Goal: Task Accomplishment & Management: Manage account settings

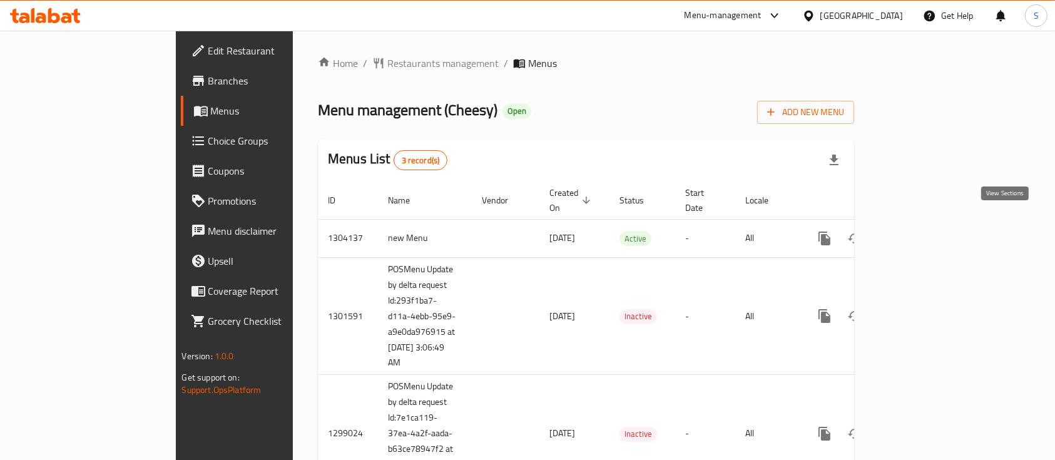
click at [922, 231] on icon "enhanced table" at bounding box center [914, 238] width 15 height 15
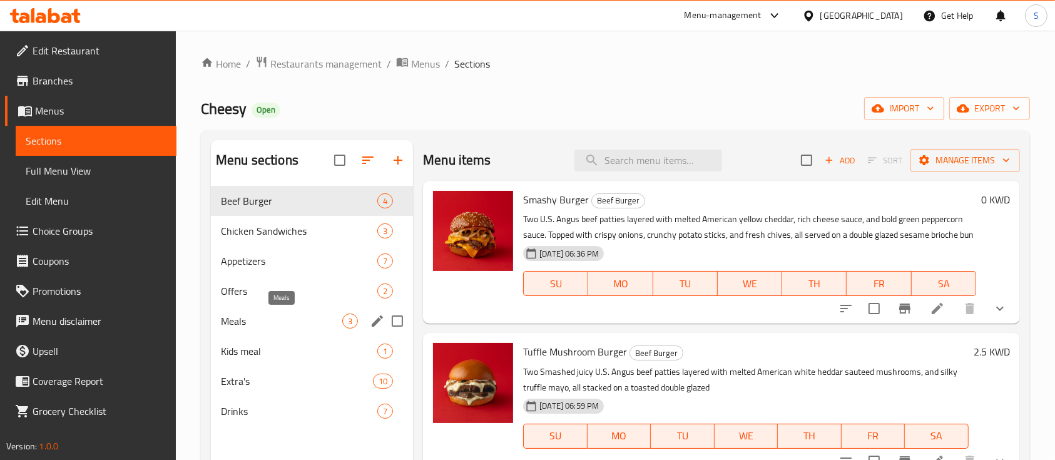
click at [305, 324] on span "Meals" at bounding box center [281, 320] width 121 height 15
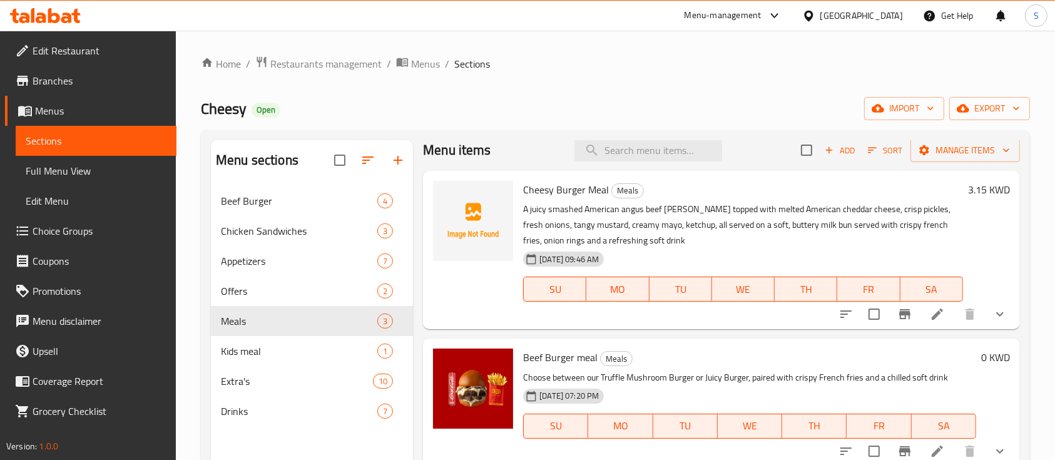
scroll to position [13, 0]
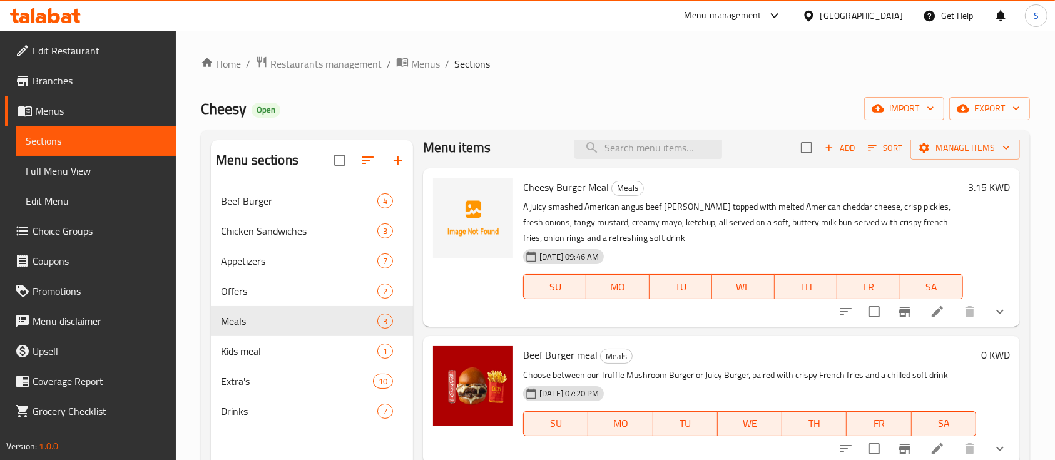
click at [561, 191] on span "Cheesy Burger Meal" at bounding box center [566, 187] width 86 height 19
copy h6 "Cheesy Burger Meal"
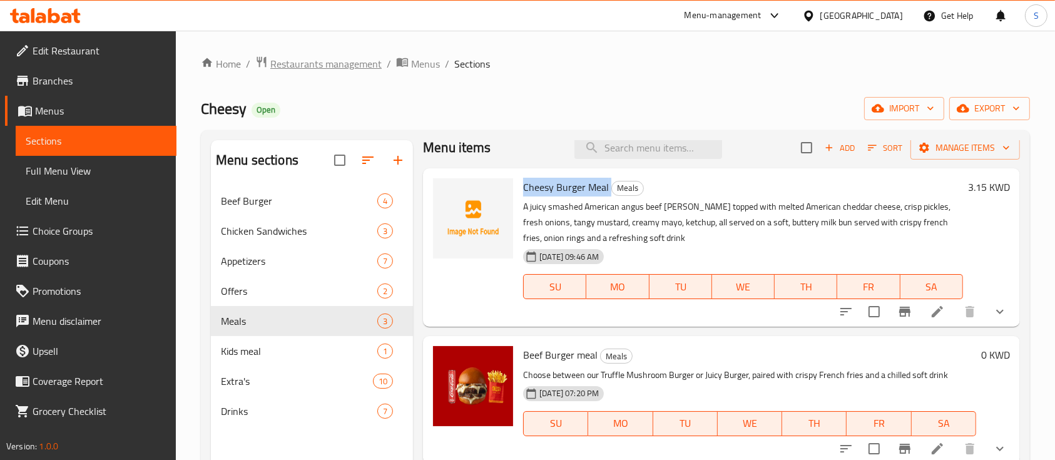
click at [332, 61] on span "Restaurants management" at bounding box center [325, 63] width 111 height 15
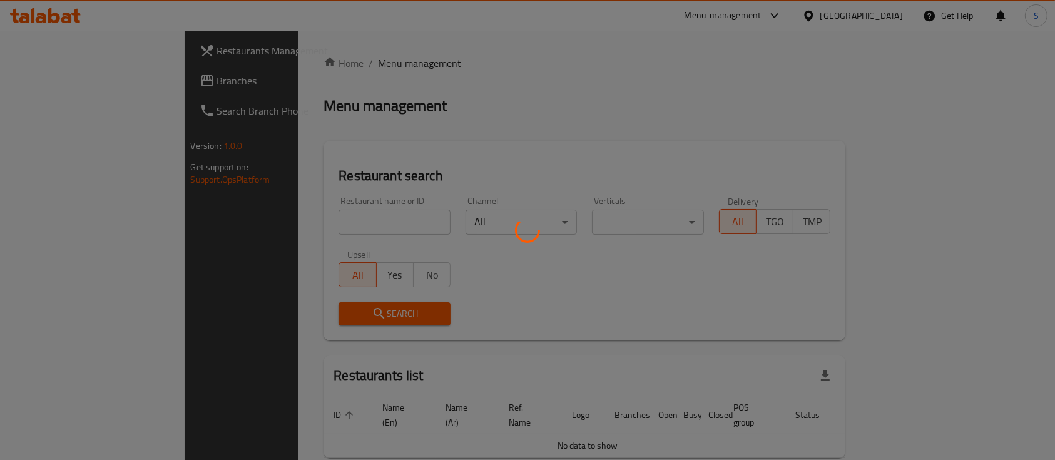
click at [295, 221] on div at bounding box center [527, 230] width 1055 height 460
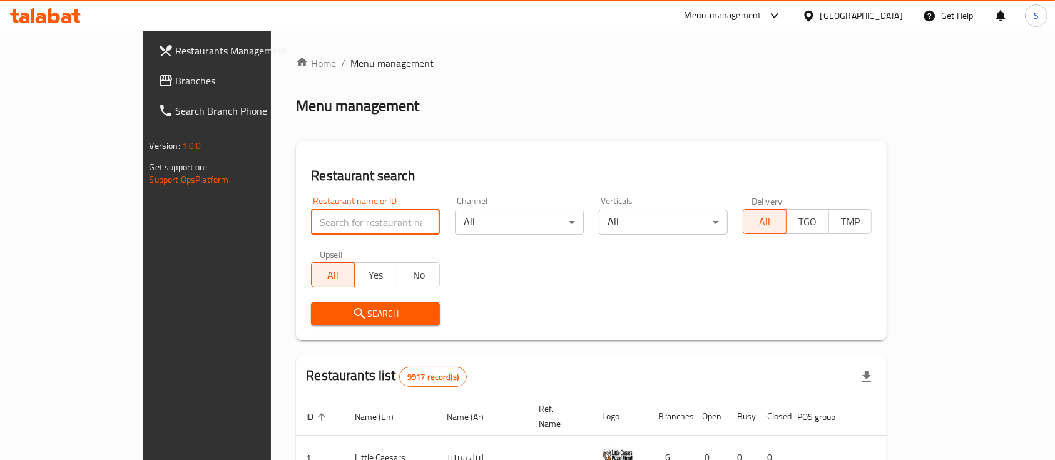
click at [311, 218] on input "search" at bounding box center [375, 222] width 129 height 25
type input "y"
type input "j"
type input "NUM NUM"
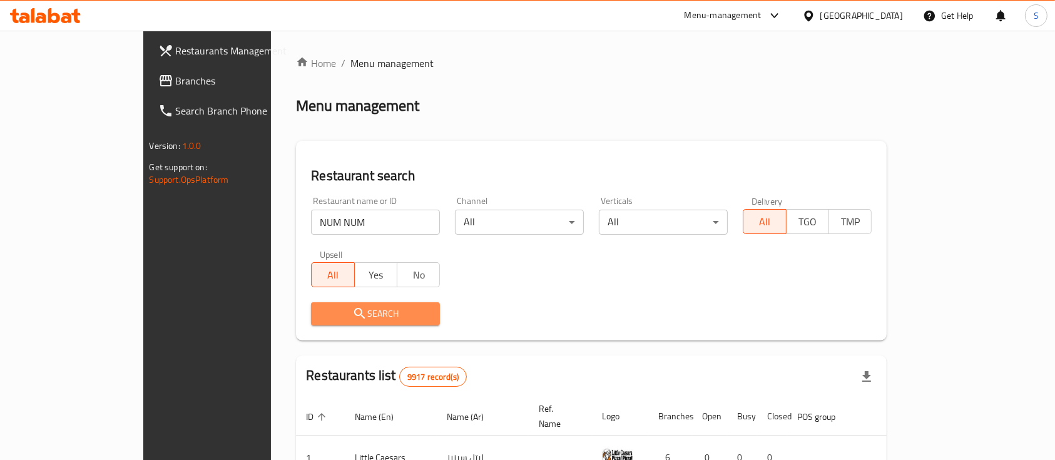
click at [352, 310] on icon "submit" at bounding box center [359, 313] width 15 height 15
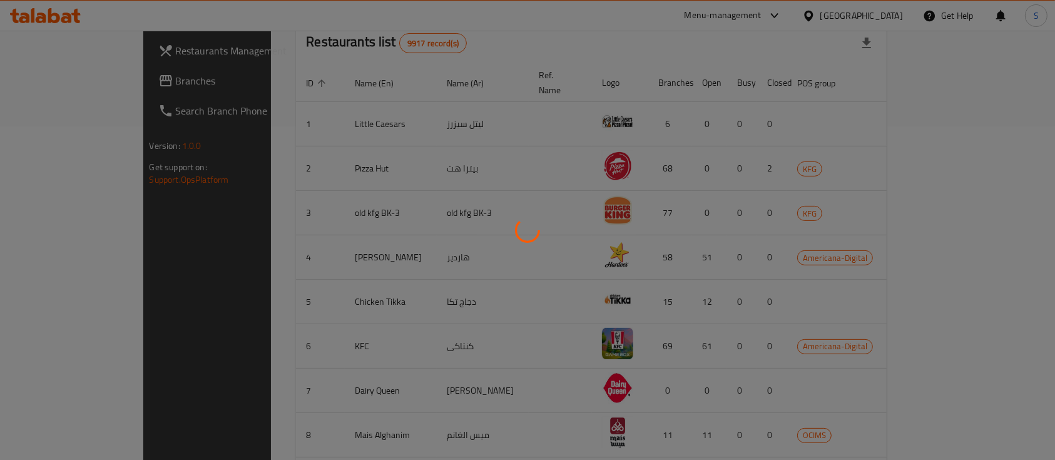
scroll to position [116, 0]
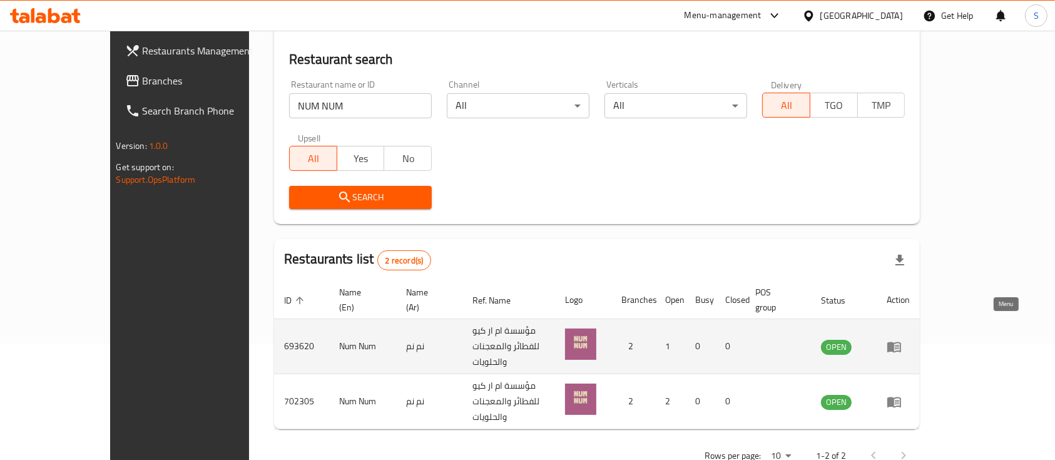
click at [902, 339] on icon "enhanced table" at bounding box center [894, 346] width 15 height 15
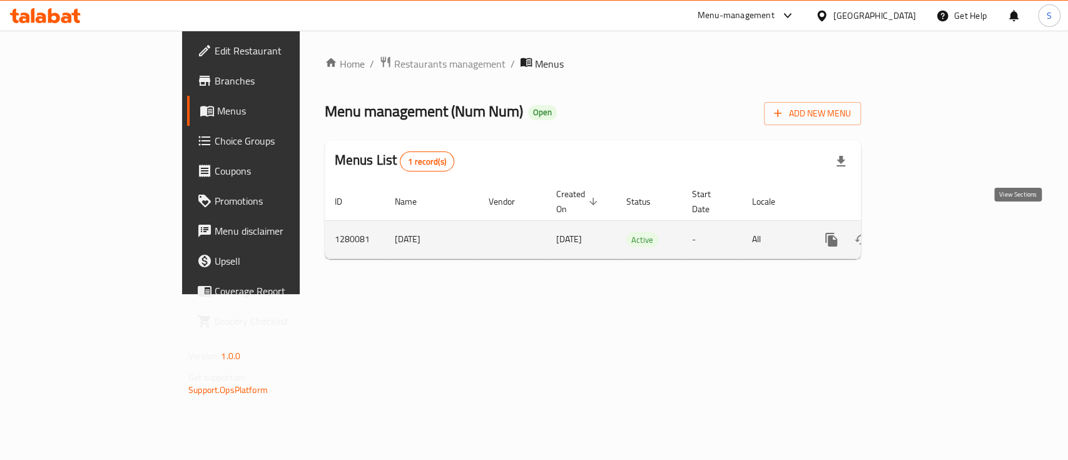
click at [929, 232] on icon "enhanced table" at bounding box center [921, 239] width 15 height 15
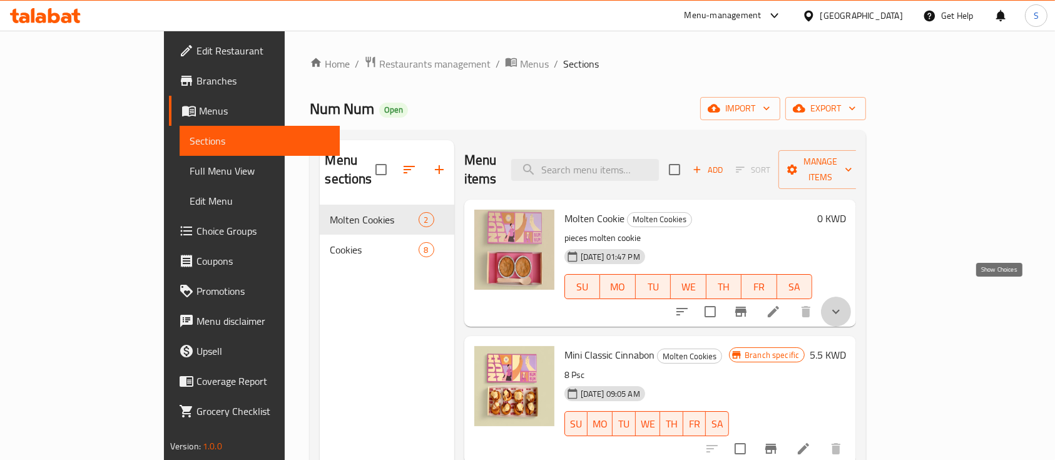
click at [843, 304] on icon "show more" at bounding box center [835, 311] width 15 height 15
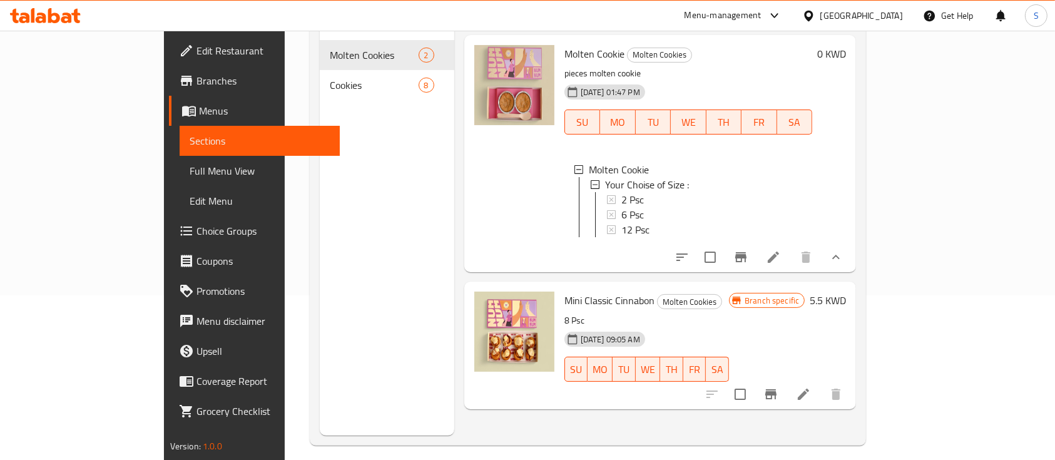
scroll to position [166, 0]
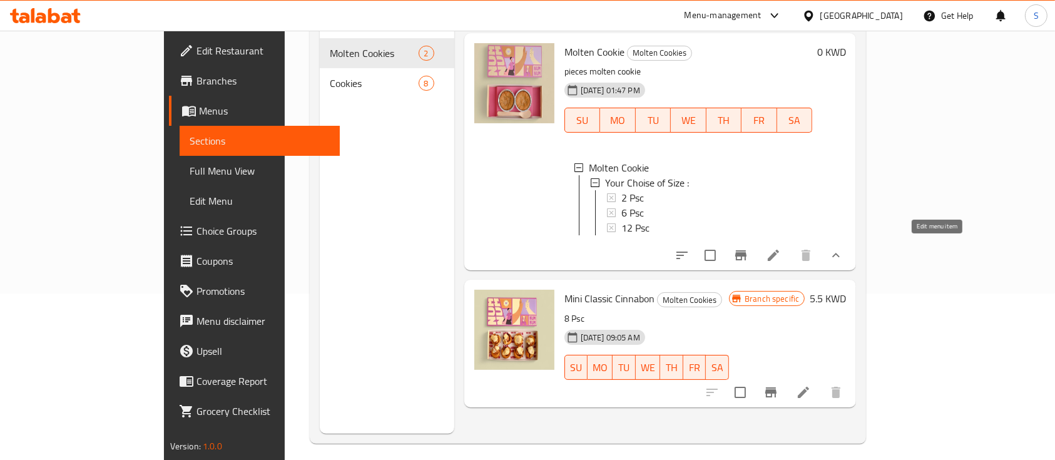
click at [781, 248] on icon at bounding box center [773, 255] width 15 height 15
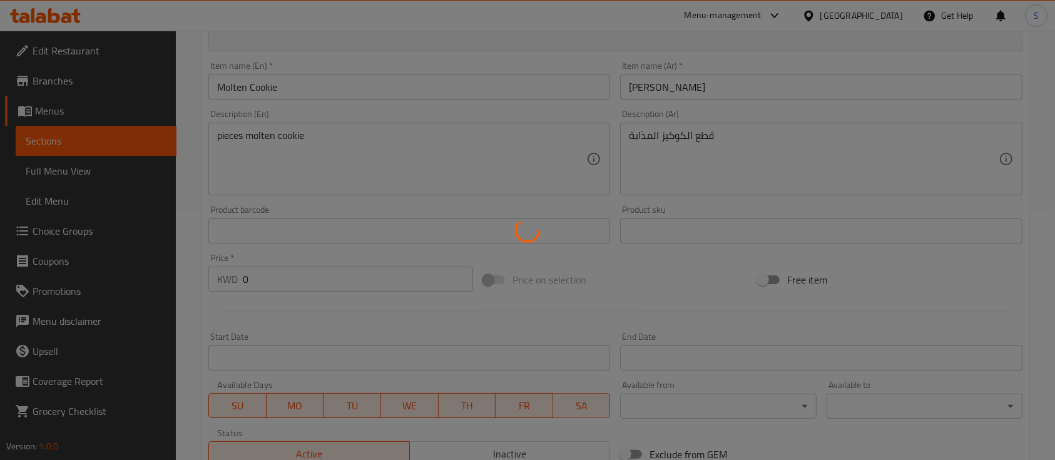
type input "اختيارك من عدد مولتن"
type input "1"
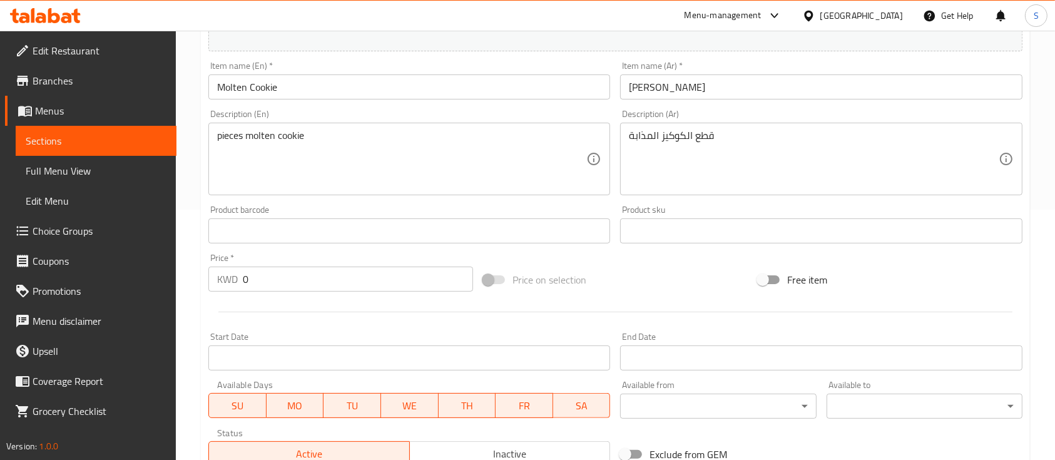
scroll to position [462, 0]
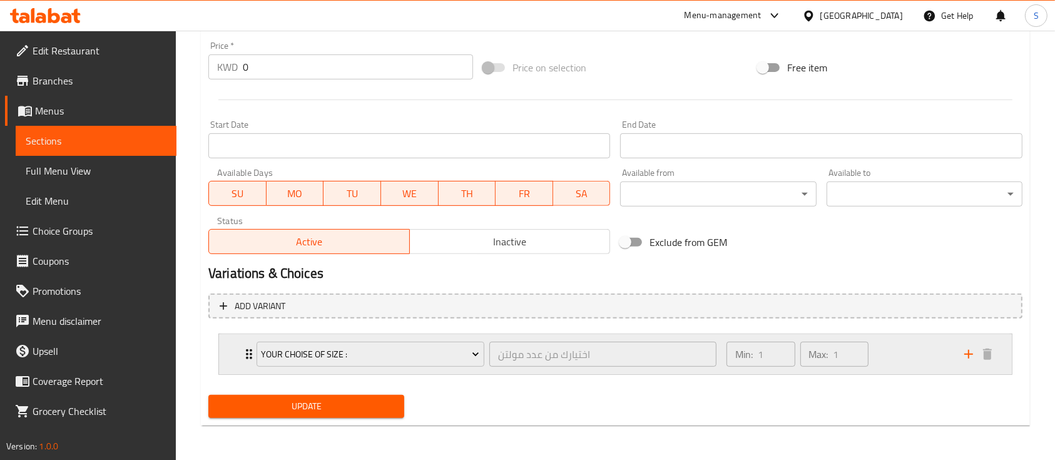
click at [893, 358] on div "Min: 1 ​ Max: 1 ​" at bounding box center [838, 354] width 238 height 40
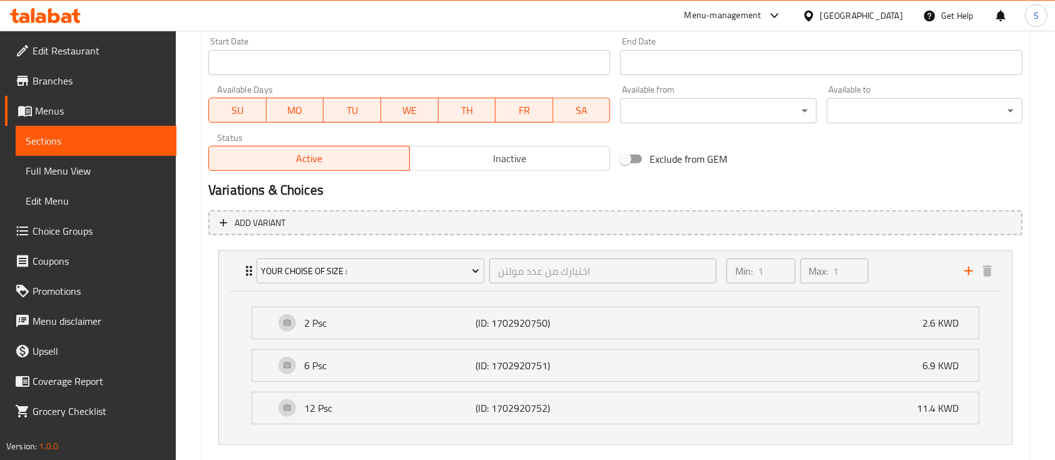
scroll to position [0, 0]
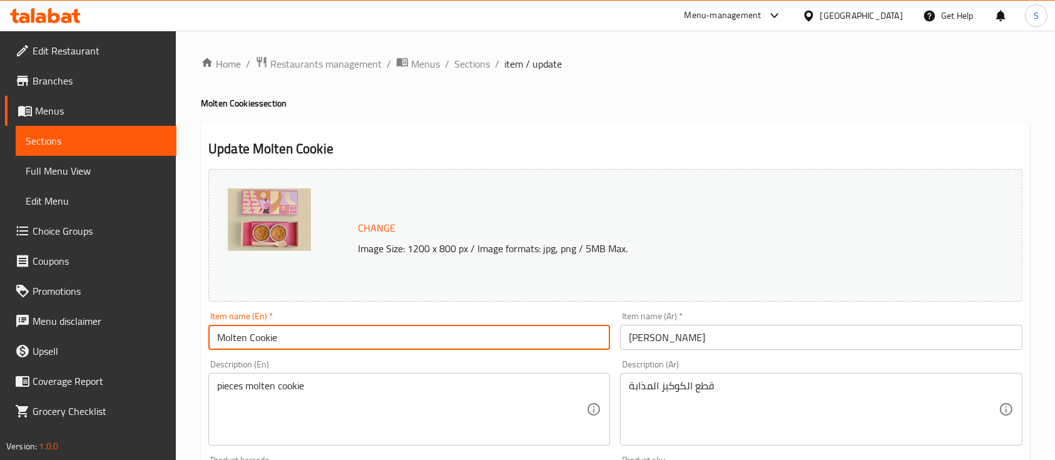
click at [281, 332] on input "Molten Cookie" at bounding box center [409, 337] width 402 height 25
click at [482, 63] on span "Sections" at bounding box center [472, 63] width 36 height 15
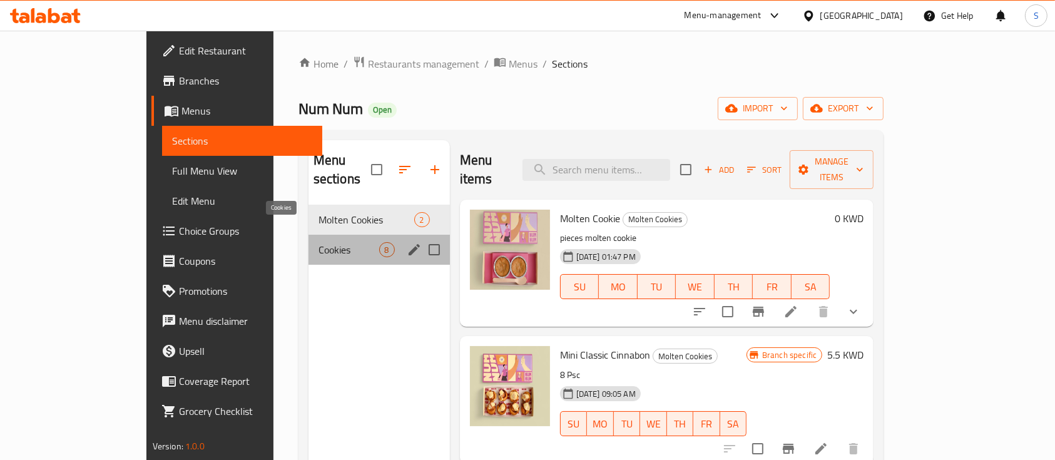
click at [318, 242] on span "Cookies" at bounding box center [348, 249] width 61 height 15
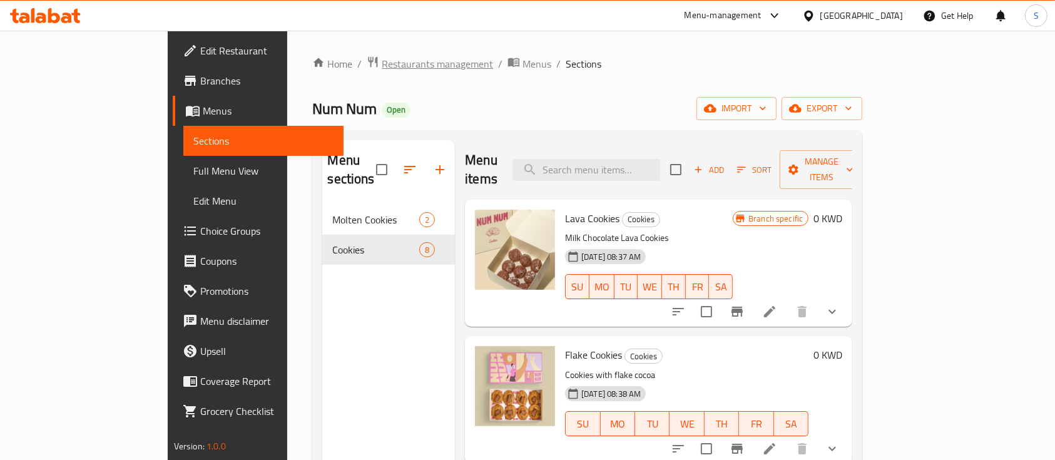
click at [382, 64] on span "Restaurants management" at bounding box center [437, 63] width 111 height 15
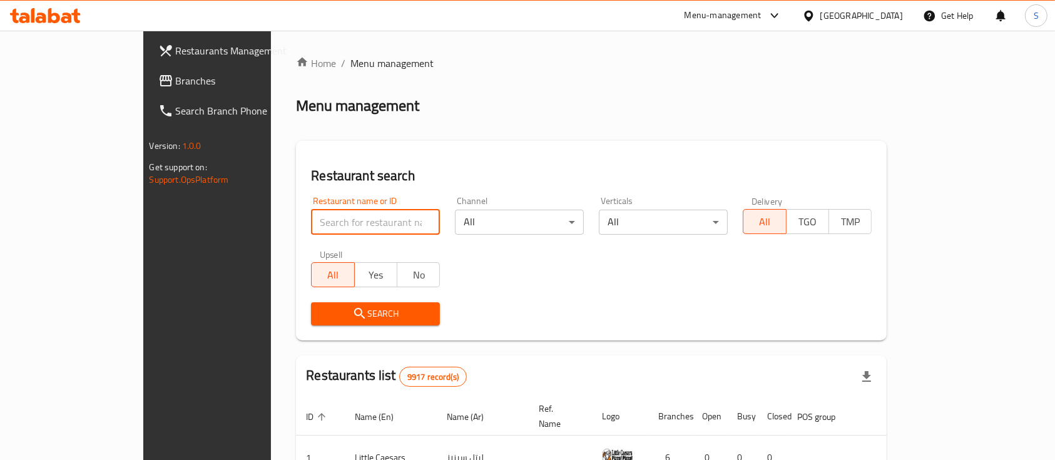
click at [311, 211] on input "search" at bounding box center [375, 222] width 129 height 25
type input "Num Num"
click at [321, 310] on span "Search" at bounding box center [375, 314] width 109 height 16
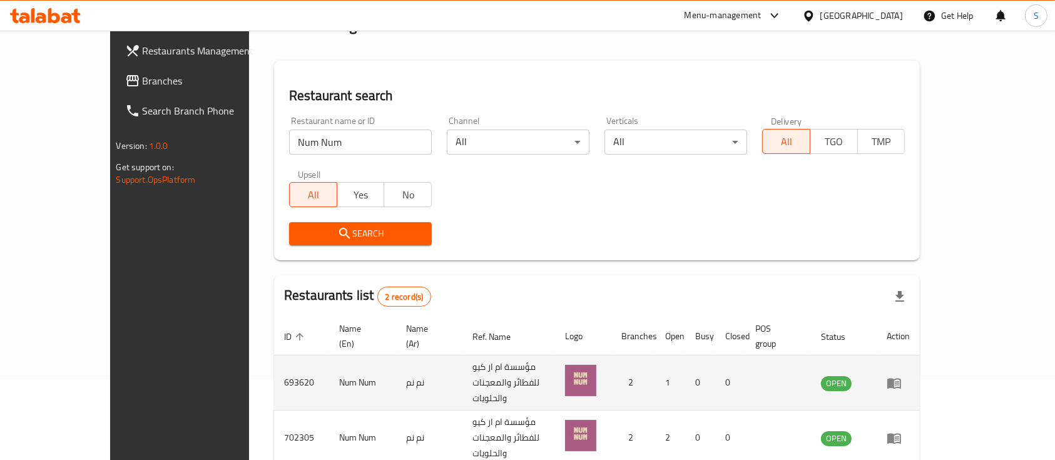
scroll to position [116, 0]
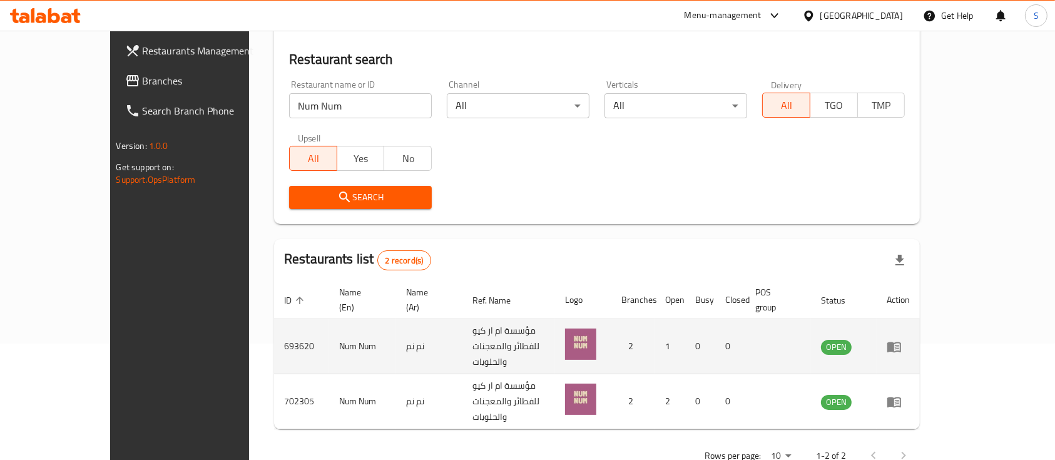
click at [274, 333] on td "693620" at bounding box center [301, 346] width 55 height 55
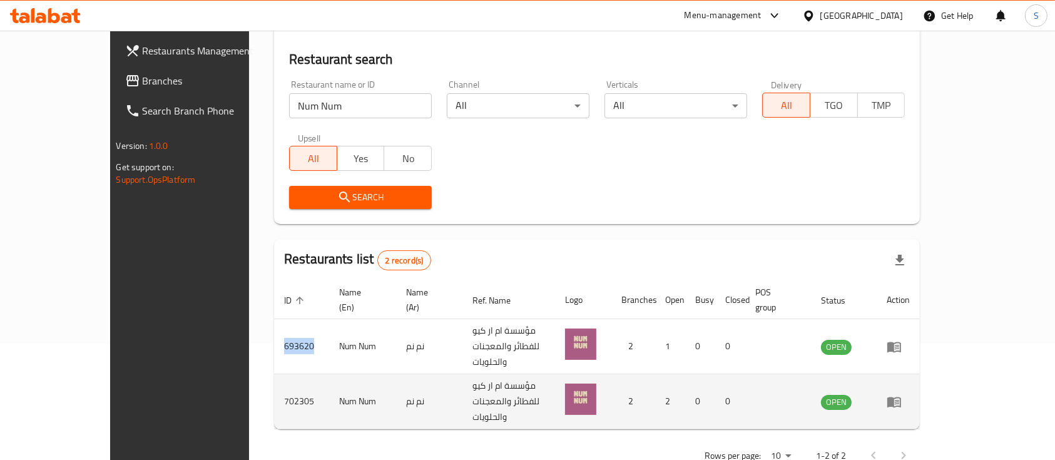
copy td "693620"
click at [274, 374] on td "702305" at bounding box center [301, 401] width 55 height 55
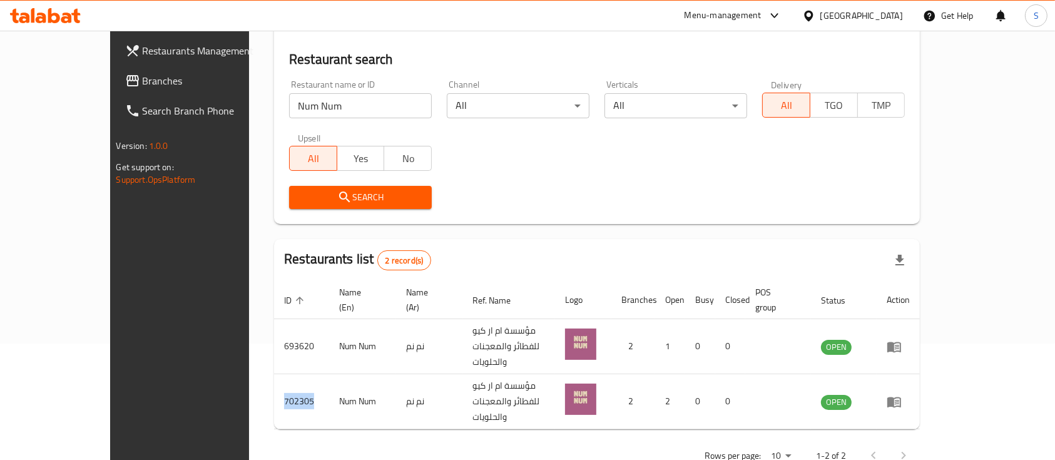
copy td "702305"
